Goal: Task Accomplishment & Management: Manage account settings

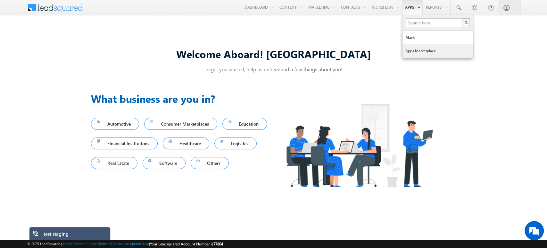
click at [416, 54] on link "Apps Marketplace" at bounding box center [438, 50] width 71 height 13
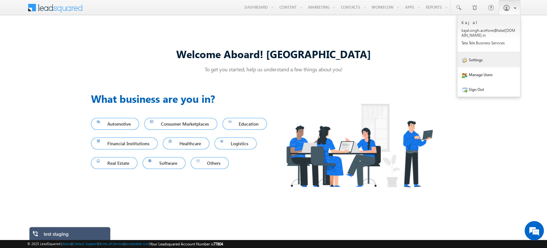
click at [480, 59] on link "Settings" at bounding box center [489, 59] width 63 height 15
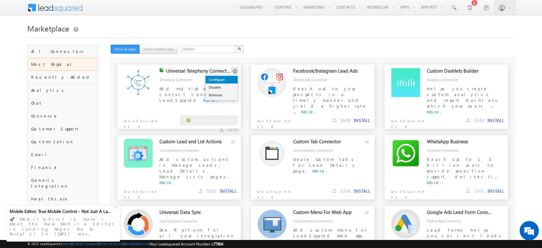
click at [232, 76] on link "Configure" at bounding box center [222, 80] width 32 height 8
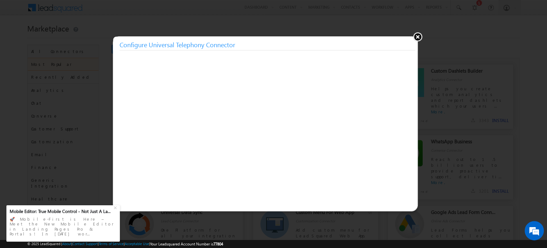
click at [418, 37] on button at bounding box center [418, 37] width 10 height 10
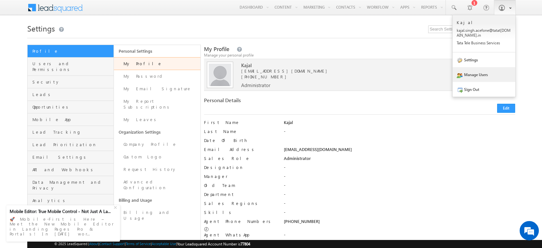
click at [466, 80] on link "Manage Users" at bounding box center [483, 74] width 63 height 15
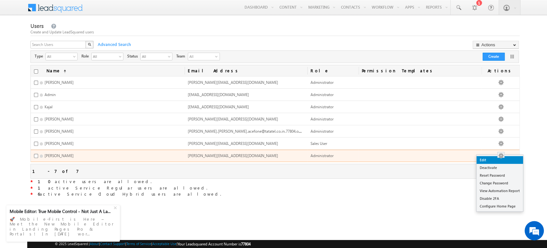
click at [492, 159] on link "Edit" at bounding box center [500, 160] width 46 height 8
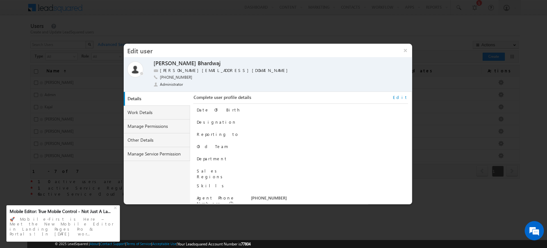
click at [0, 0] on span at bounding box center [0, 0] width 0 height 0
click at [193, 76] on input "+91-9355841513" at bounding box center [200, 76] width 80 height 5
type input "+91-9717556599"
click at [243, 78] on span at bounding box center [243, 77] width 6 height 5
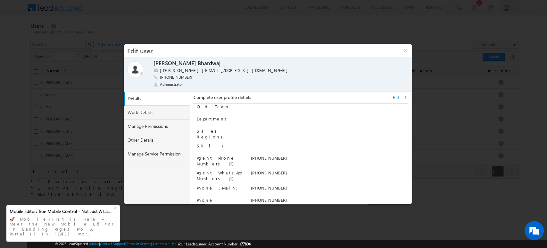
scroll to position [39, 0]
click at [403, 97] on link "Edit" at bounding box center [400, 97] width 15 height 6
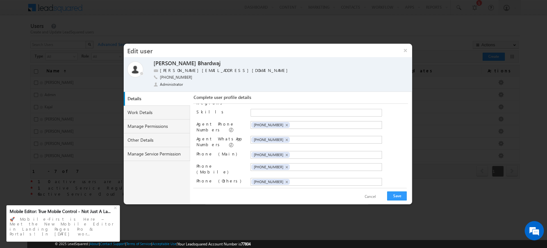
scroll to position [77, 0]
click at [285, 121] on span "×" at bounding box center [286, 123] width 3 height 5
paste input "+91-9717556599"
type input "+91-9717556599"
click at [284, 135] on li "+91-9355841513 ×" at bounding box center [271, 138] width 38 height 6
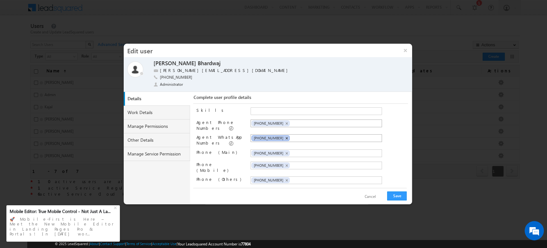
click at [285, 135] on span "×" at bounding box center [286, 137] width 3 height 5
paste input "+91-9717556599"
type input "+91-9717556599"
click at [285, 150] on span "×" at bounding box center [286, 152] width 3 height 5
paste input "+91-9717556599"
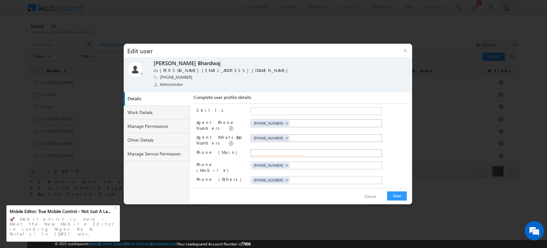
type input "+91-9717556599"
click at [285, 163] on span "×" at bounding box center [286, 165] width 3 height 5
paste input "+91-9717556599"
type input "+91-9717556599"
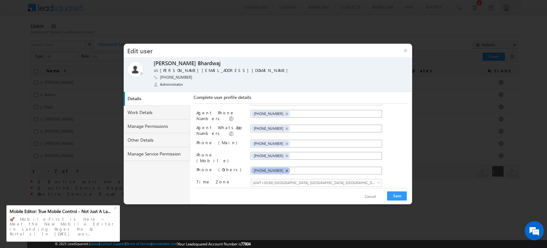
scroll to position [87, 0]
click at [285, 167] on span "×" at bounding box center [286, 169] width 3 height 5
paste input "+91-9717556599"
type input "+91-9717556599"
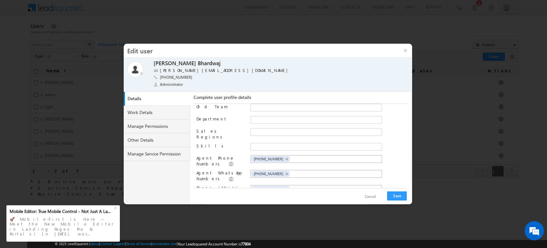
scroll to position [0, 0]
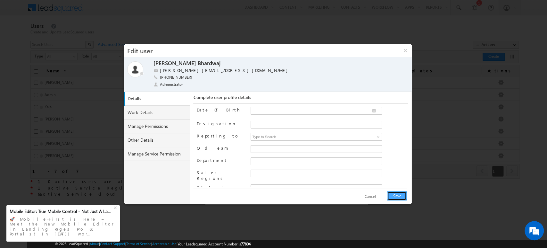
click at [400, 196] on button "Save" at bounding box center [397, 195] width 20 height 9
click at [405, 53] on button "×" at bounding box center [406, 50] width 14 height 13
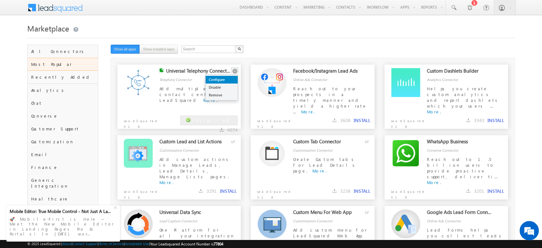
click at [227, 81] on link "Configure" at bounding box center [222, 80] width 32 height 8
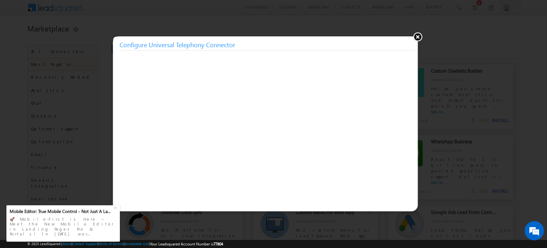
click at [417, 36] on button at bounding box center [418, 37] width 10 height 10
